Goal: Task Accomplishment & Management: Manage account settings

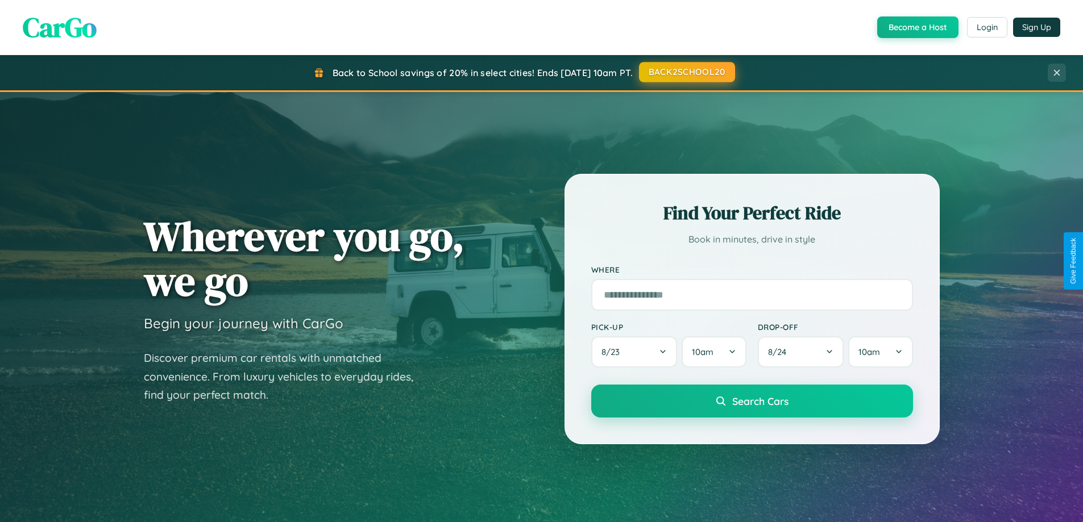
click at [686, 72] on button "BACK2SCHOOL20" at bounding box center [687, 72] width 96 height 20
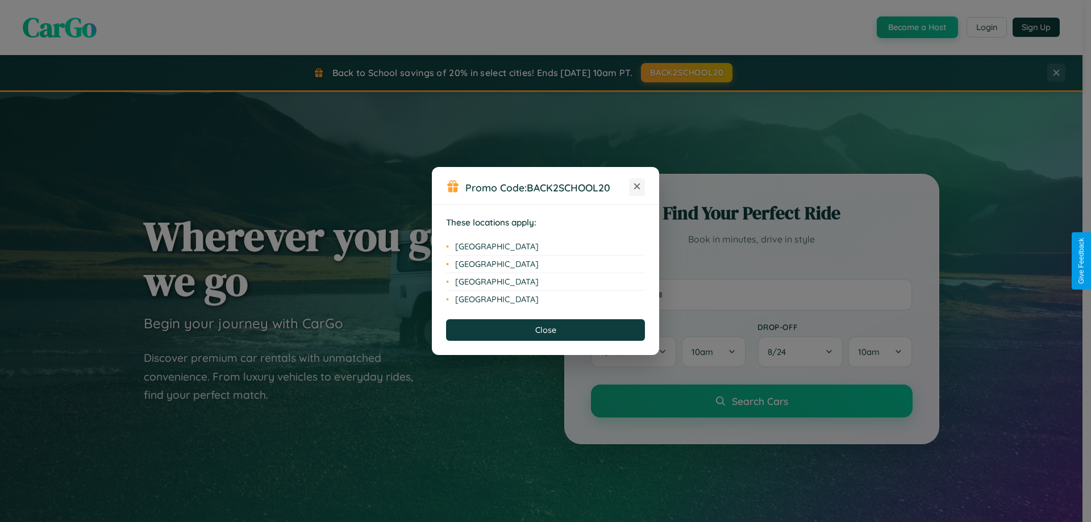
click at [637, 187] on icon at bounding box center [637, 187] width 6 height 6
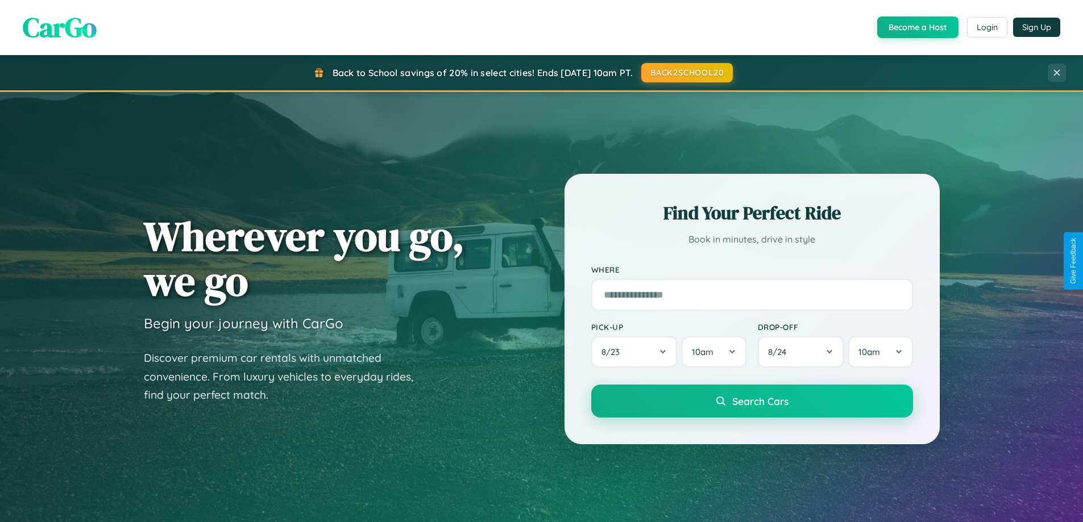
scroll to position [490, 0]
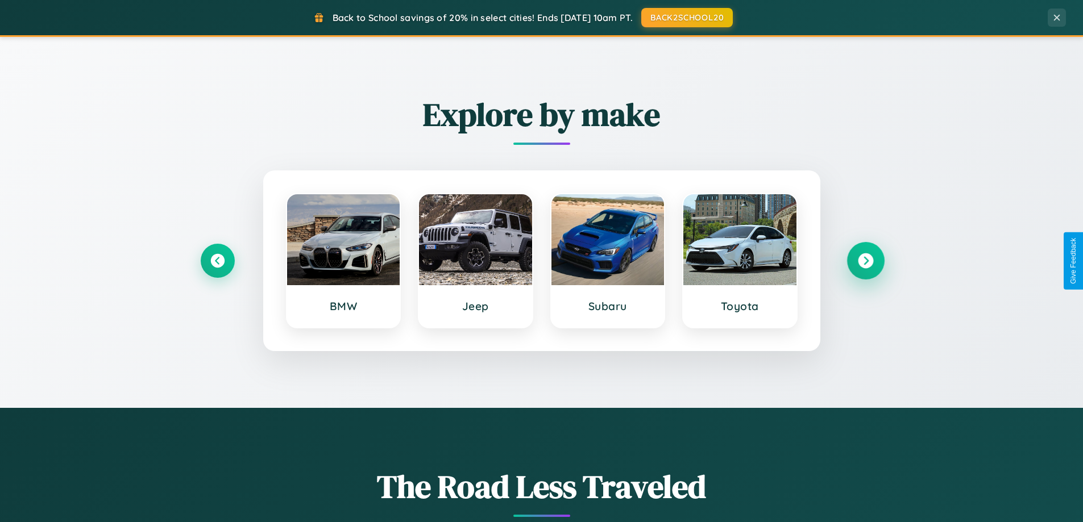
click at [865, 261] on icon at bounding box center [865, 261] width 15 height 15
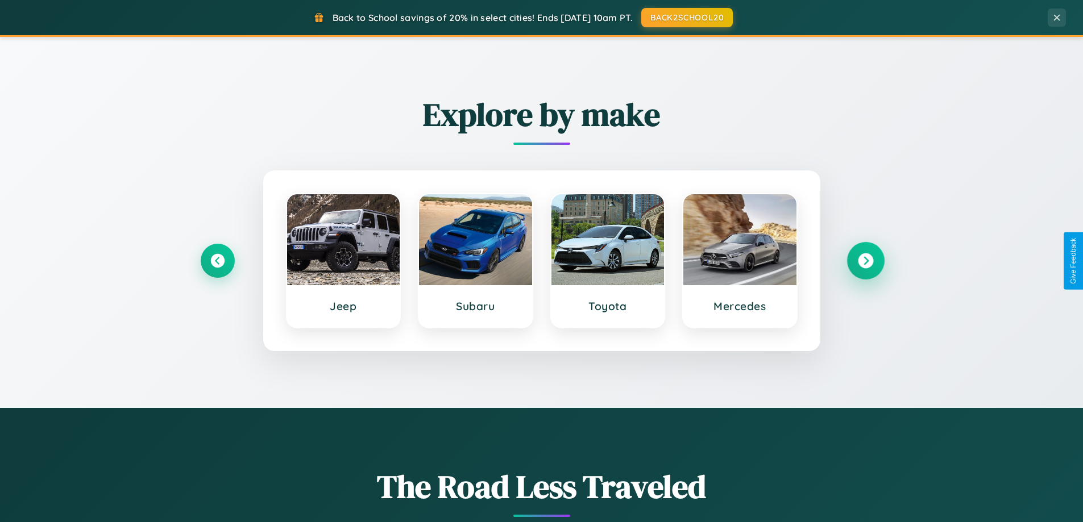
click at [865, 261] on icon at bounding box center [865, 261] width 15 height 15
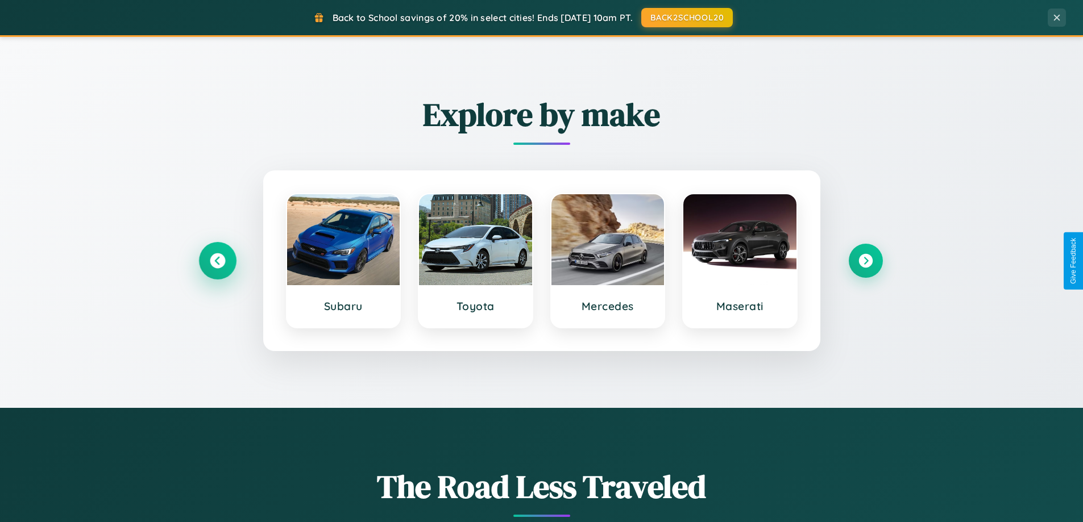
click at [217, 261] on icon at bounding box center [217, 261] width 15 height 15
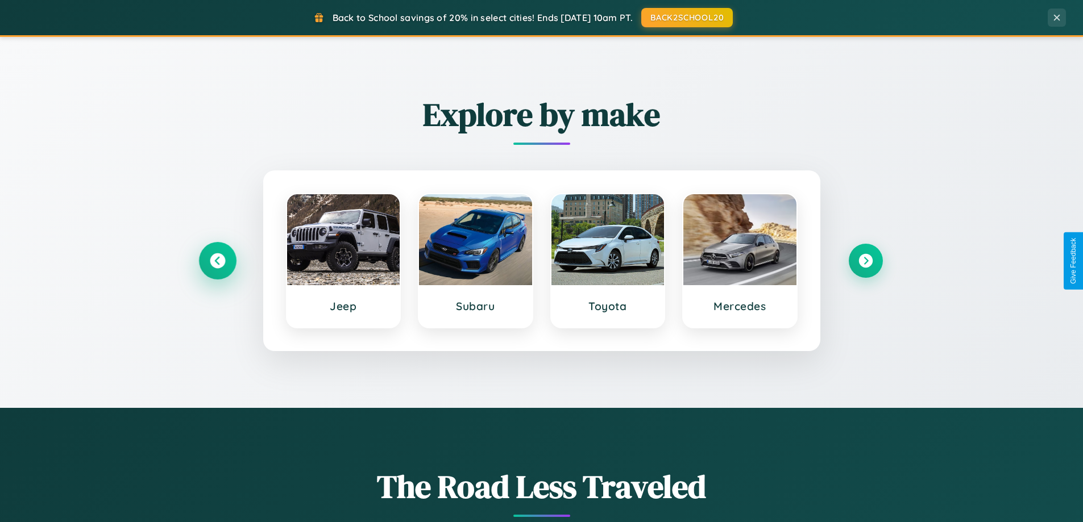
click at [217, 261] on icon at bounding box center [217, 261] width 15 height 15
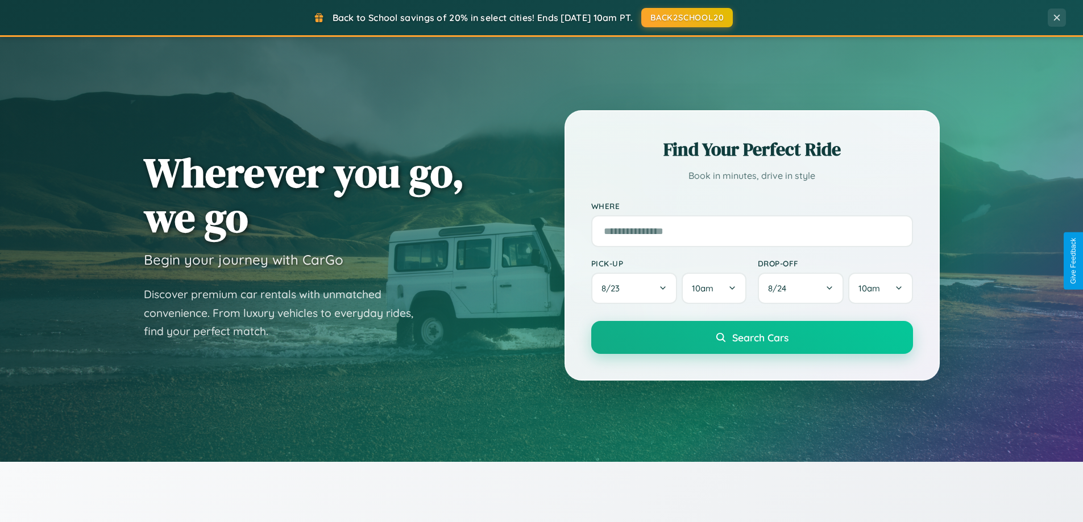
scroll to position [0, 0]
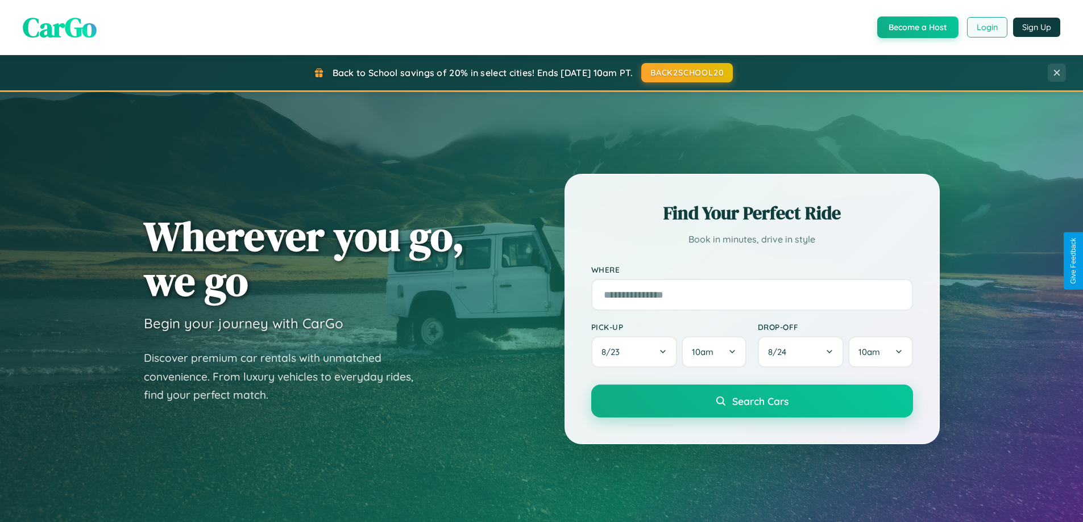
click at [986, 27] on button "Login" at bounding box center [987, 27] width 40 height 20
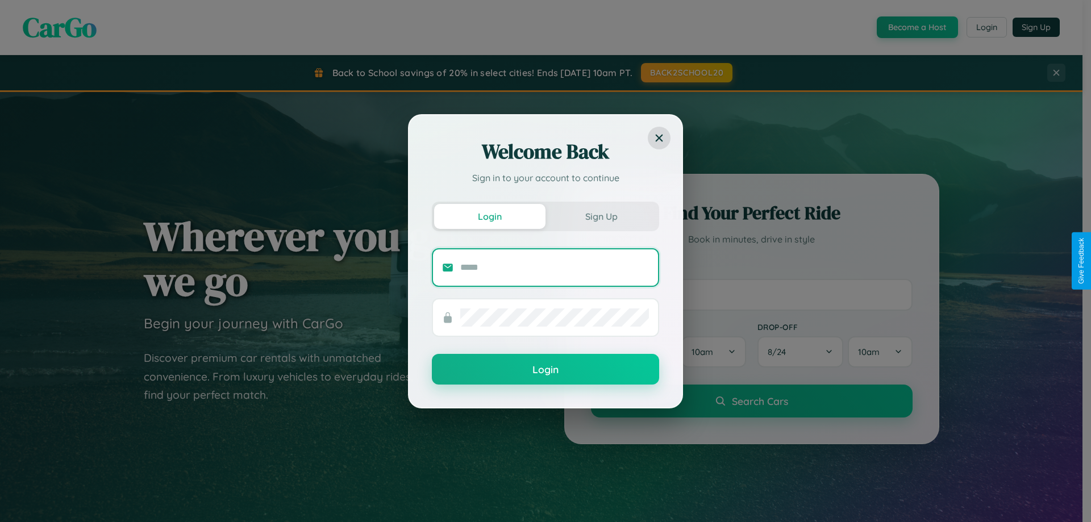
click at [555, 267] on input "text" at bounding box center [554, 268] width 189 height 18
type input "**********"
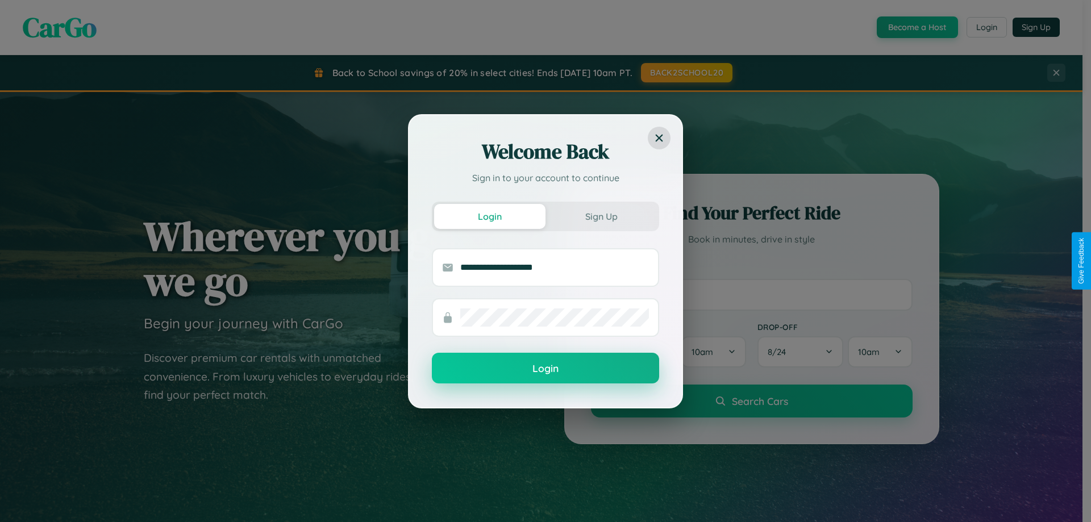
click at [546, 368] on button "Login" at bounding box center [545, 368] width 227 height 31
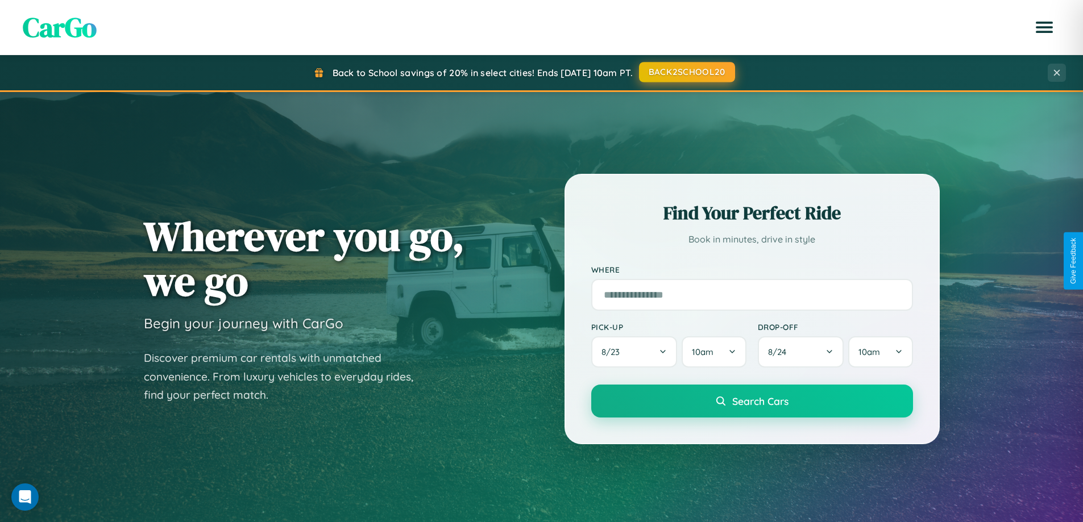
click at [686, 72] on button "BACK2SCHOOL20" at bounding box center [687, 72] width 96 height 20
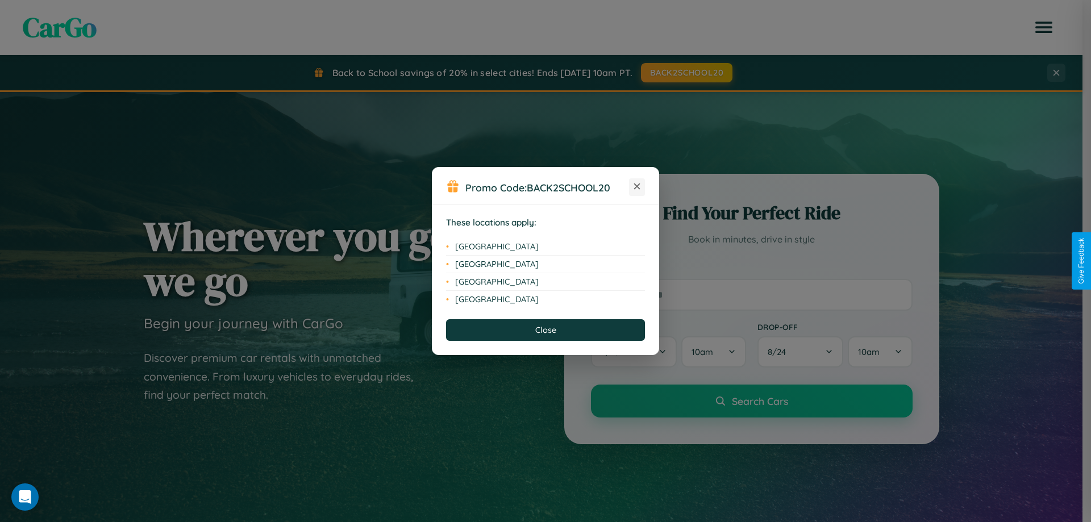
click at [637, 187] on icon at bounding box center [637, 187] width 6 height 6
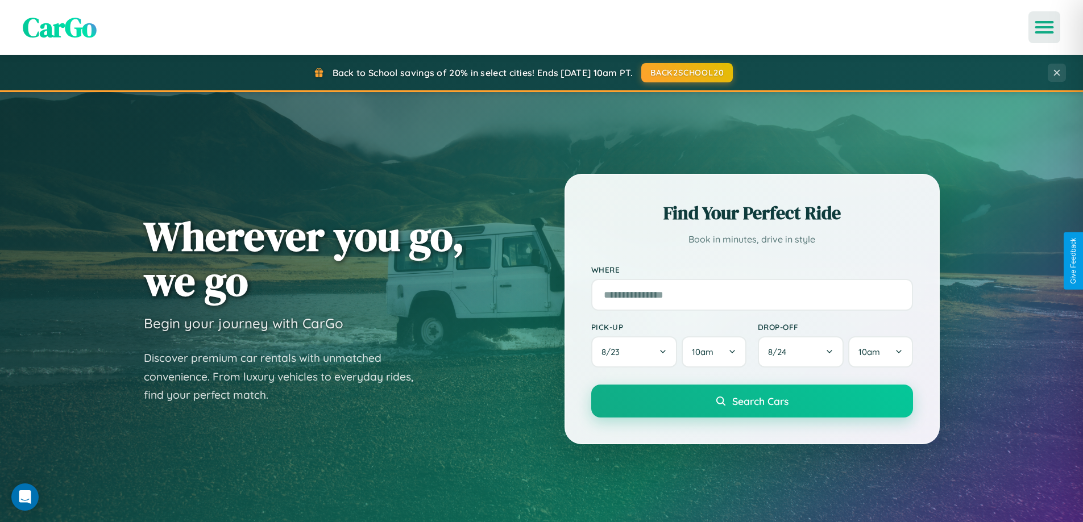
click at [1044, 27] on icon "Open menu" at bounding box center [1044, 27] width 16 height 10
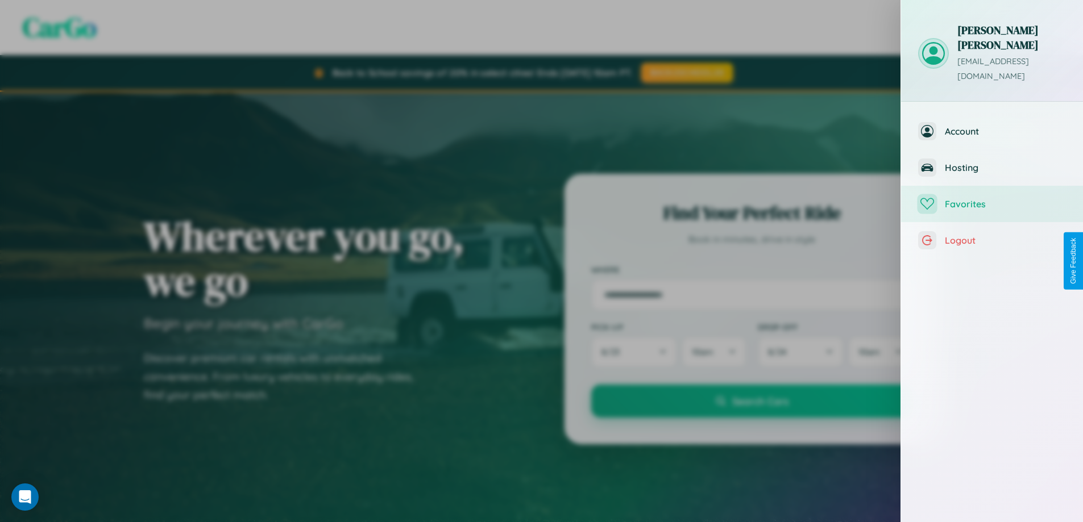
click at [992, 198] on span "Favorites" at bounding box center [1005, 203] width 121 height 11
